Goal: Task Accomplishment & Management: Manage account settings

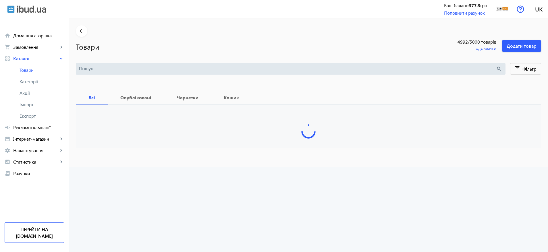
type input "Стол обеденный"
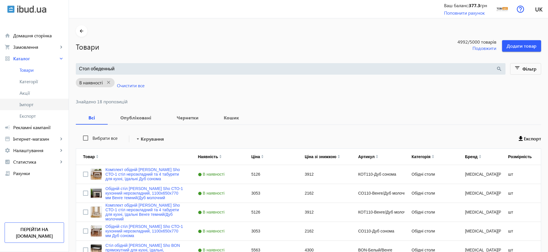
click at [32, 110] on link "Імпорт" at bounding box center [34, 104] width 69 height 11
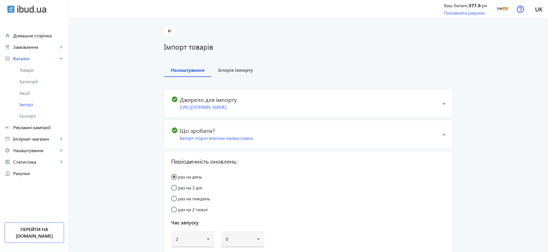
type input "[URL][DOMAIN_NAME]"
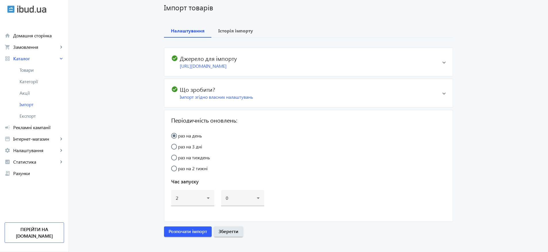
scroll to position [45, 0]
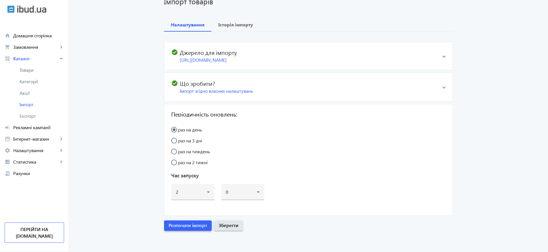
click at [196, 224] on span "Розпочати імпорт" at bounding box center [188, 225] width 39 height 6
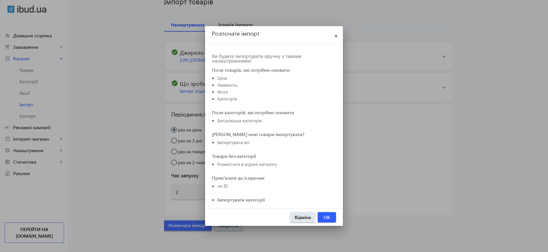
scroll to position [0, 0]
click at [328, 215] on span "OK" at bounding box center [327, 217] width 6 height 6
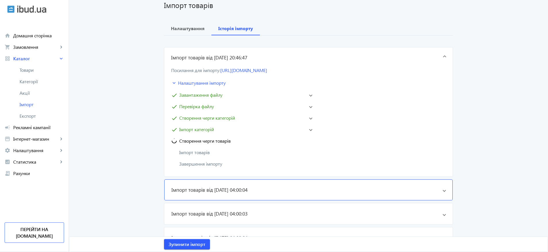
scroll to position [43, 0]
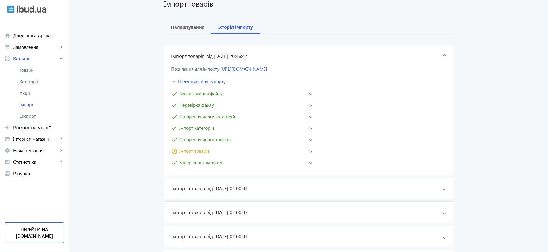
click at [266, 151] on mat-panel-title "error_outline Імпорт товарів" at bounding box center [237, 151] width 133 height 7
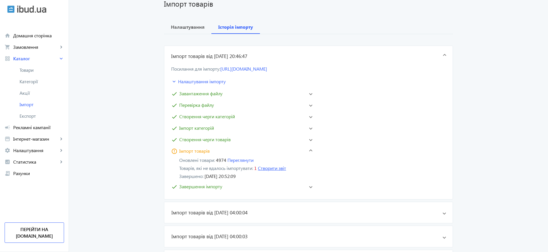
click at [273, 169] on button "Створити звіт" at bounding box center [272, 168] width 28 height 5
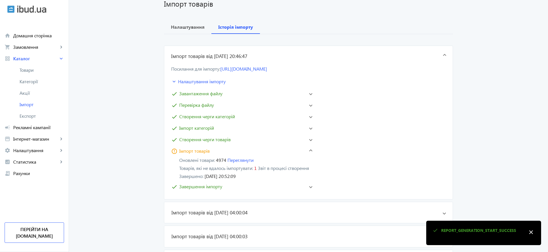
click at [226, 190] on mat-panel-title "check Завершення імпорту" at bounding box center [237, 186] width 133 height 7
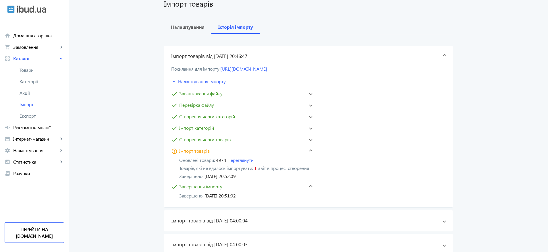
click at [198, 190] on span "Завершення імпорту" at bounding box center [200, 186] width 43 height 7
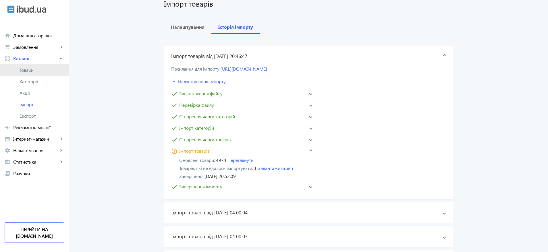
click at [28, 73] on link "Товари" at bounding box center [34, 69] width 69 height 11
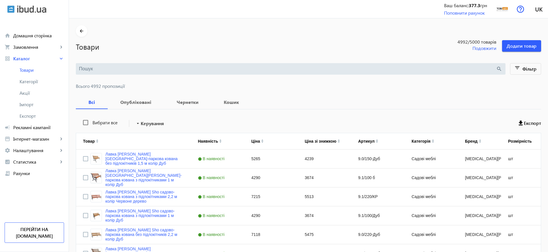
click at [145, 68] on input "search" at bounding box center [287, 69] width 417 height 6
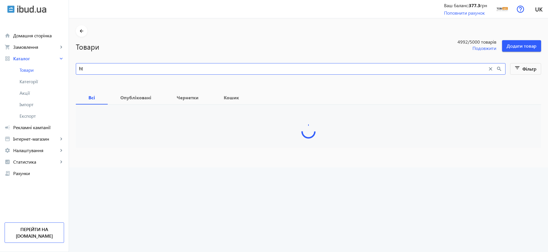
type input "h"
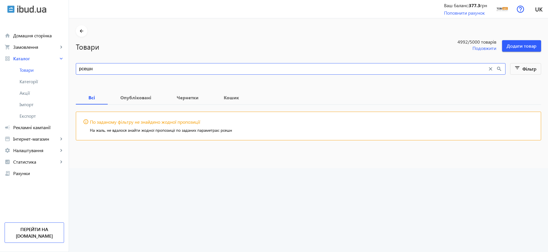
click at [79, 68] on input "рсешн" at bounding box center [283, 69] width 409 height 6
click at [85, 68] on input "ресешн" at bounding box center [283, 69] width 409 height 6
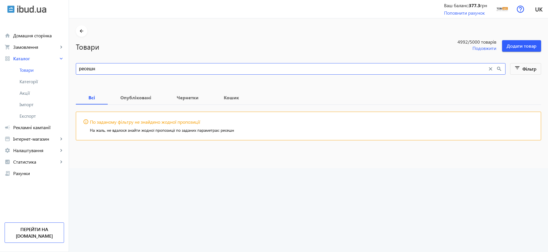
click at [85, 68] on input "ресешн" at bounding box center [283, 69] width 409 height 6
click at [88, 68] on input "ресешн" at bounding box center [283, 69] width 409 height 6
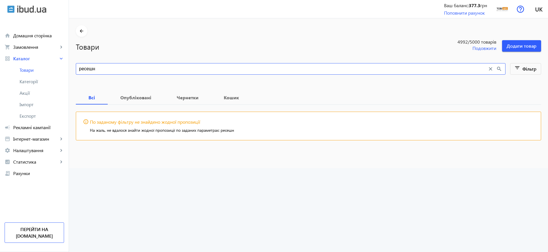
click at [86, 67] on input "ресешн" at bounding box center [283, 69] width 409 height 6
type input "ресепшн"
